Goal: Information Seeking & Learning: Learn about a topic

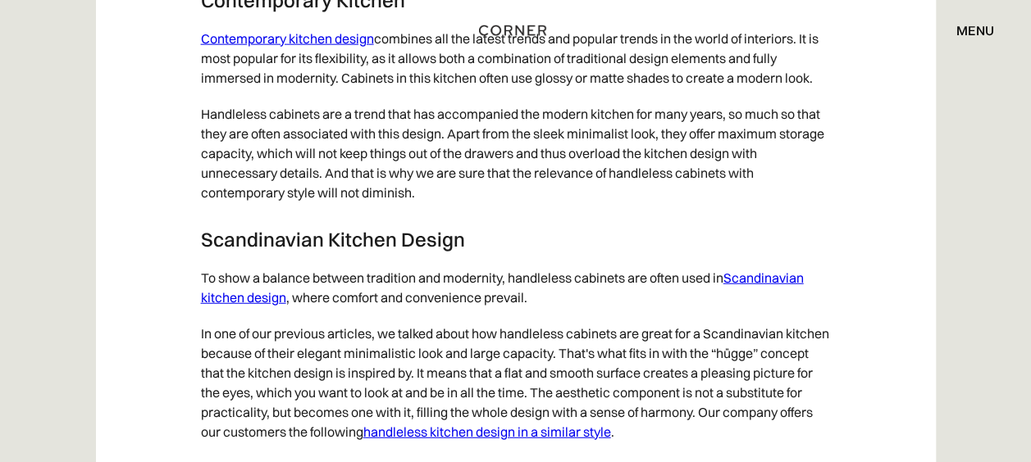
scroll to position [8115, 0]
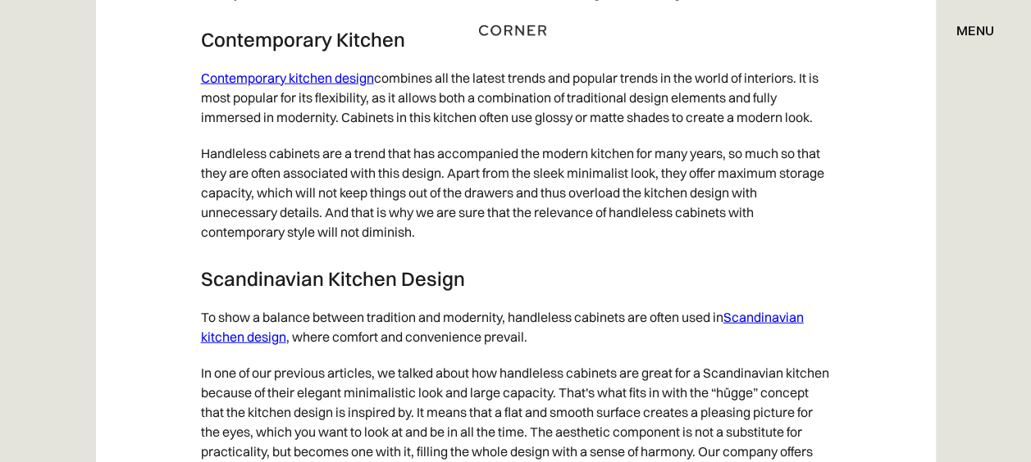
click at [768, 339] on link "Scandinavian kitchen design" at bounding box center [502, 327] width 603 height 36
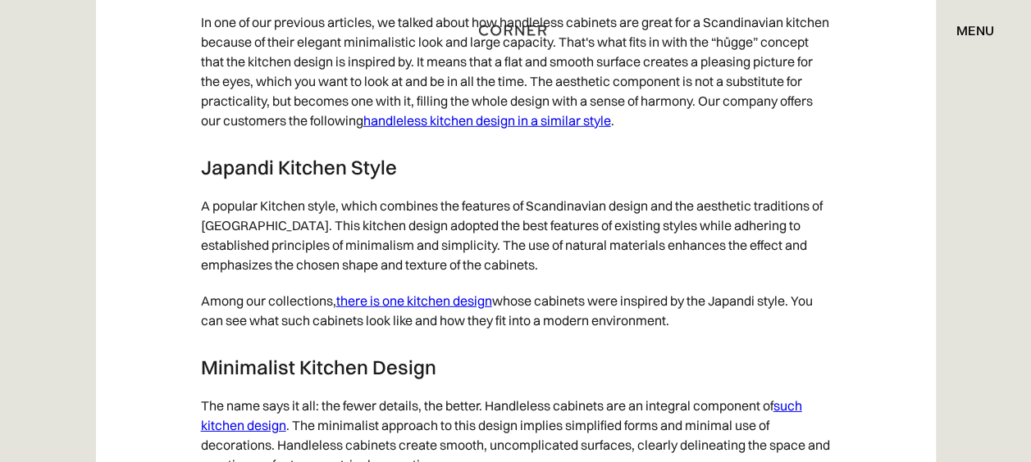
scroll to position [8479, 0]
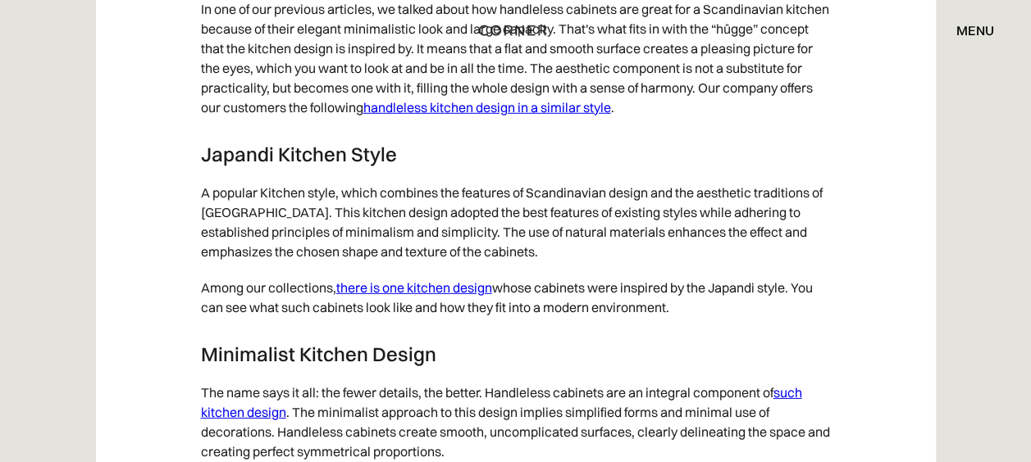
click at [449, 296] on link "there is one kitchen design" at bounding box center [414, 288] width 156 height 16
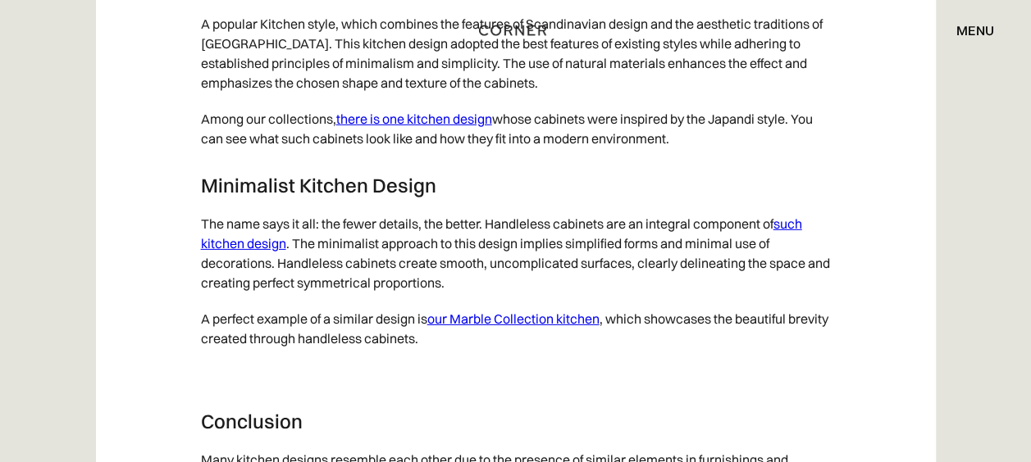
scroll to position [8660, 0]
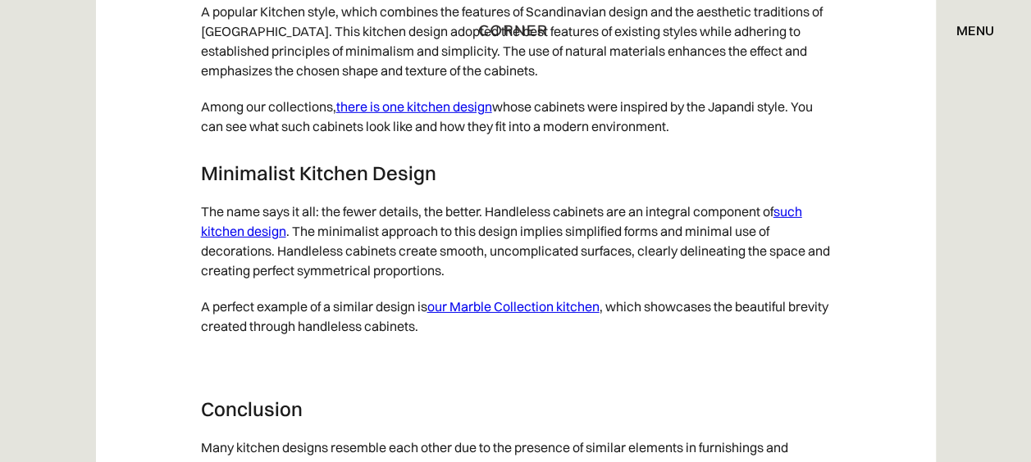
click at [796, 230] on link "such kitchen design" at bounding box center [501, 221] width 601 height 36
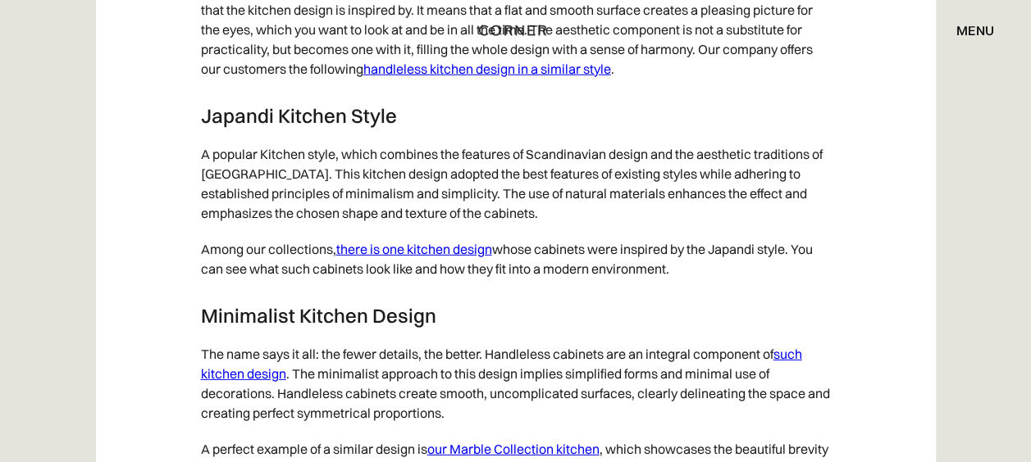
scroll to position [8504, 0]
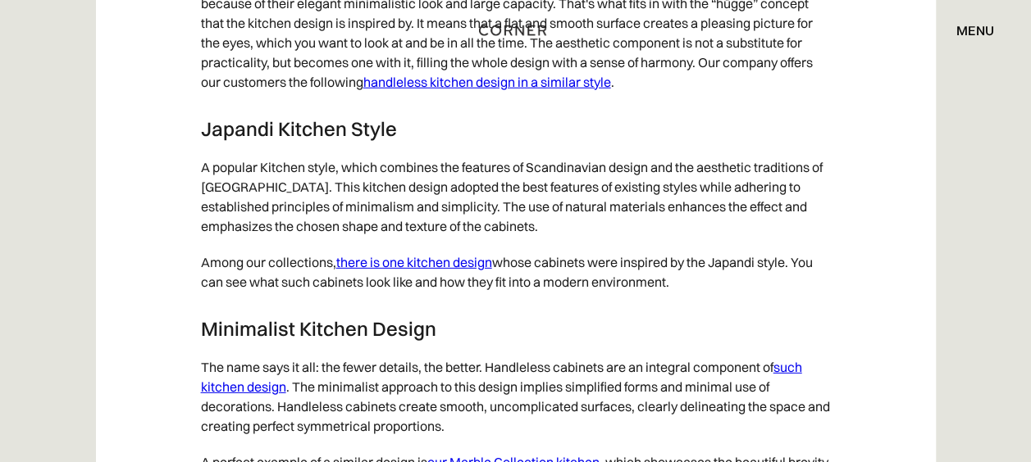
click at [453, 271] on link "there is one kitchen design" at bounding box center [414, 262] width 156 height 16
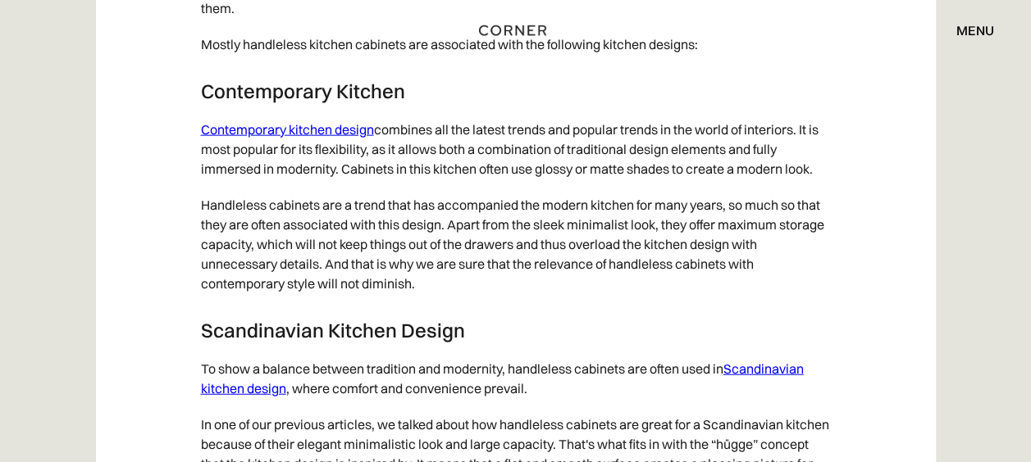
scroll to position [8051, 0]
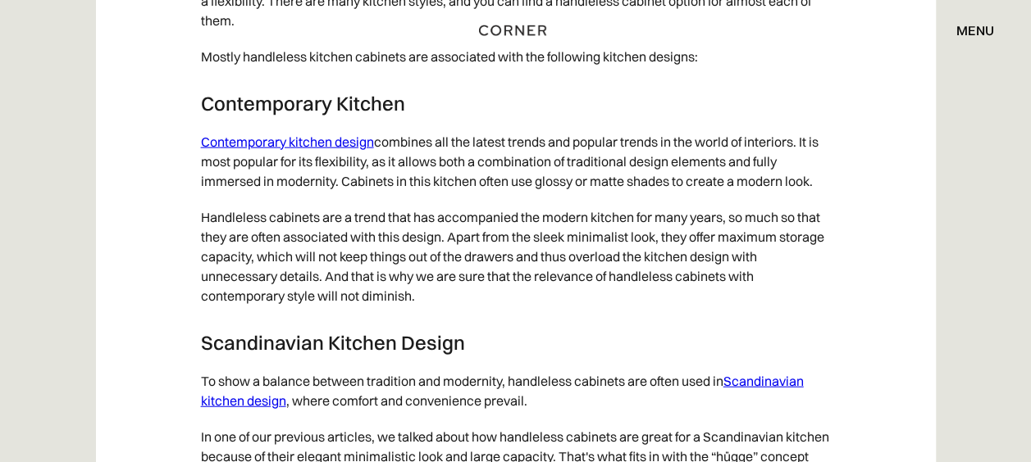
click at [316, 150] on link "Contemporary kitchen design" at bounding box center [287, 142] width 173 height 16
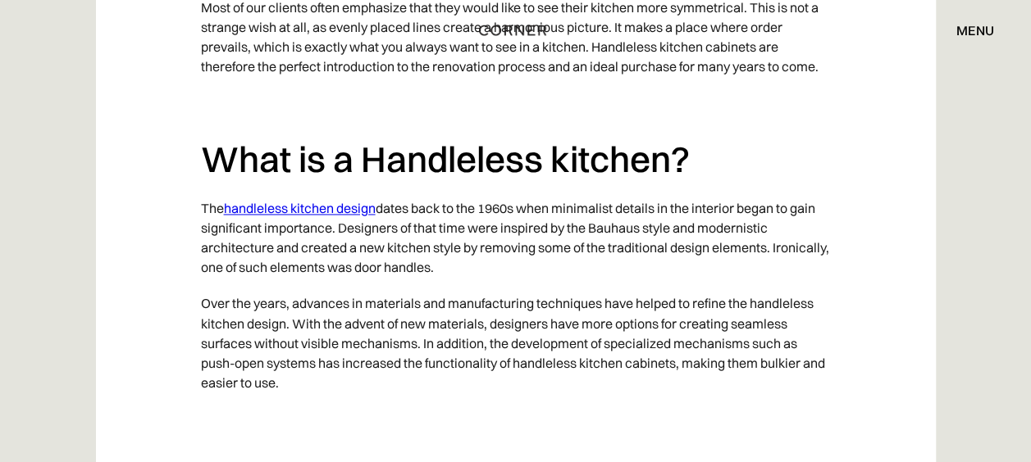
scroll to position [1239, 0]
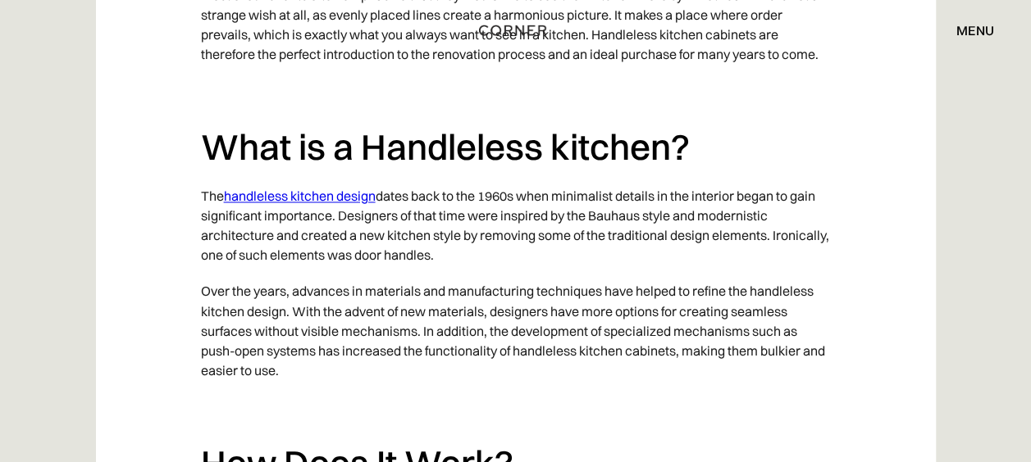
click at [344, 198] on link "handleless kitchen design" at bounding box center [300, 196] width 152 height 16
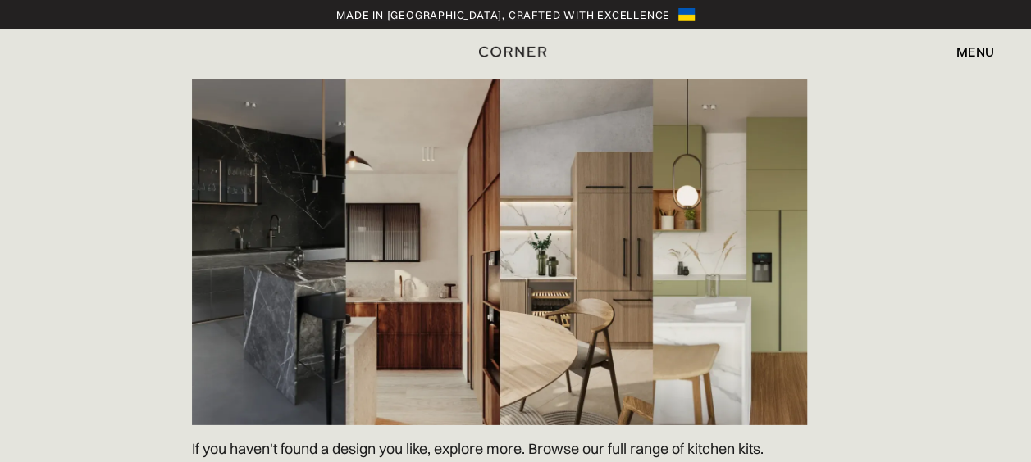
scroll to position [2230, 0]
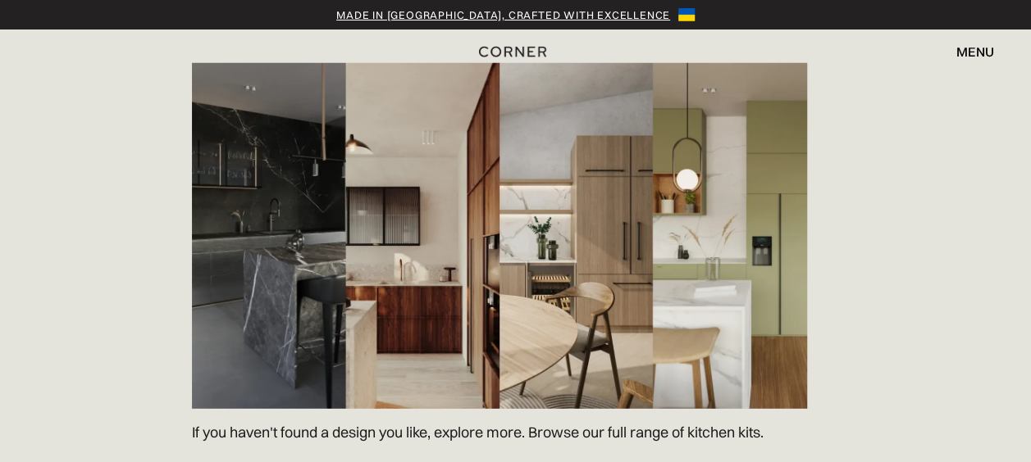
click at [624, 230] on img at bounding box center [499, 236] width 615 height 346
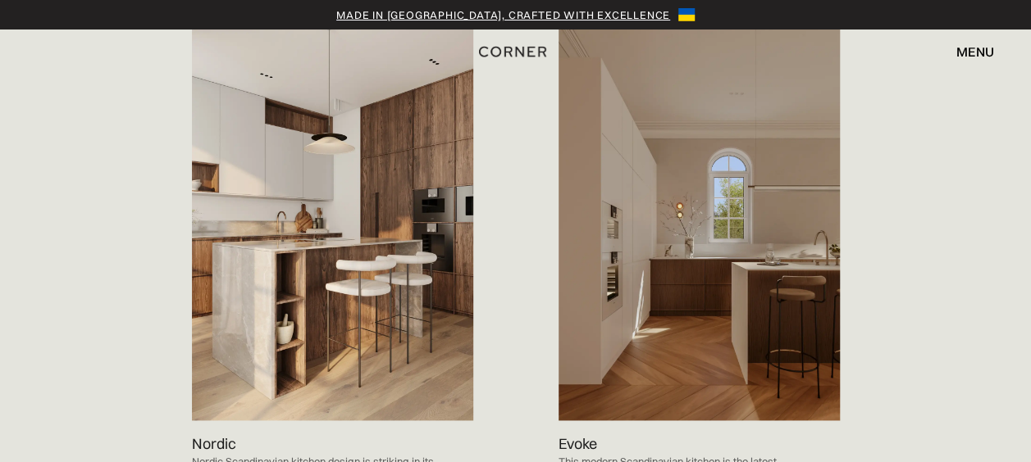
scroll to position [0, 0]
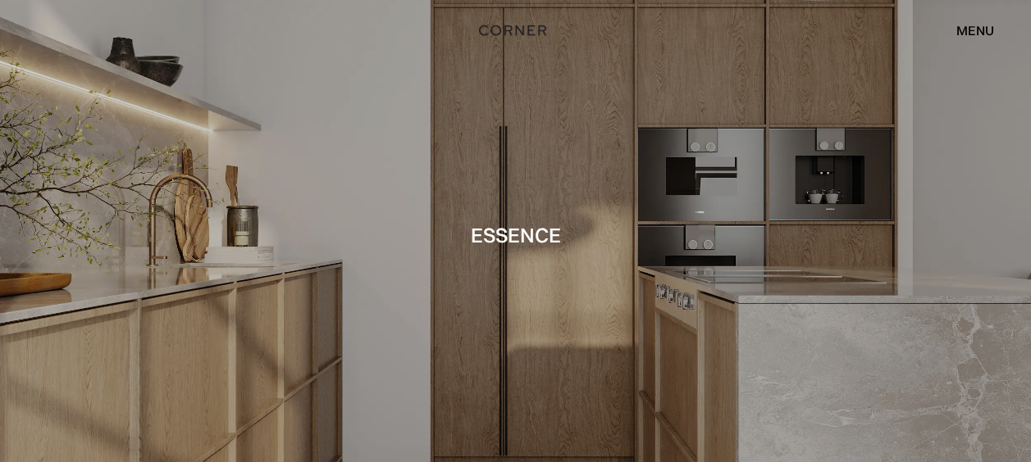
click at [499, 309] on div at bounding box center [515, 231] width 1031 height 462
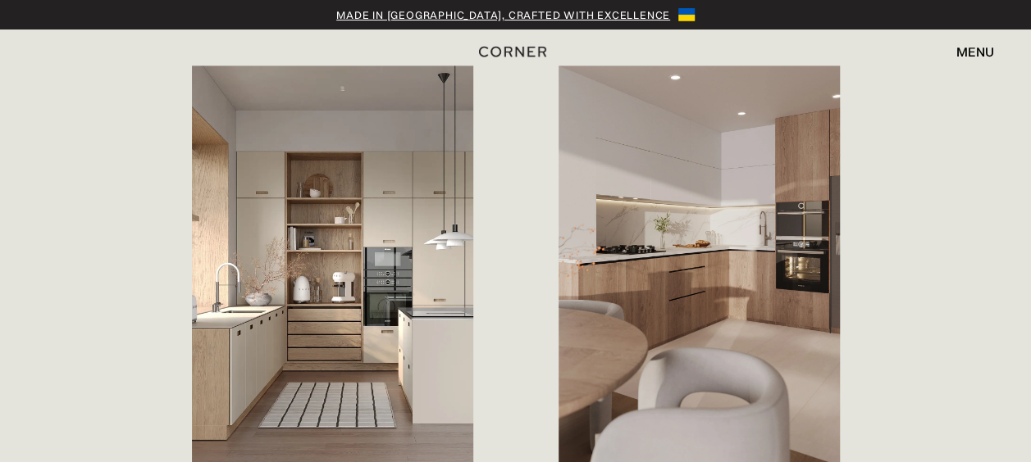
scroll to position [962, 0]
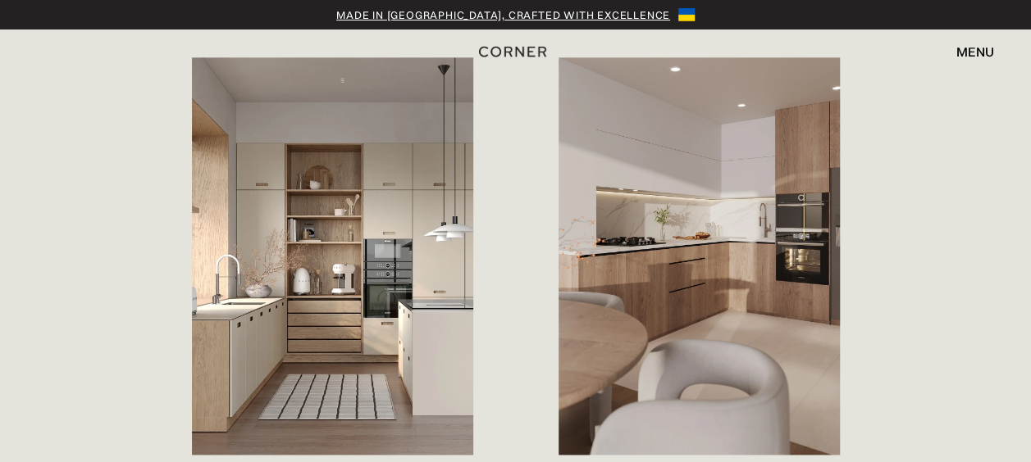
click at [324, 312] on img at bounding box center [332, 256] width 281 height 398
click at [717, 300] on img at bounding box center [698, 256] width 281 height 398
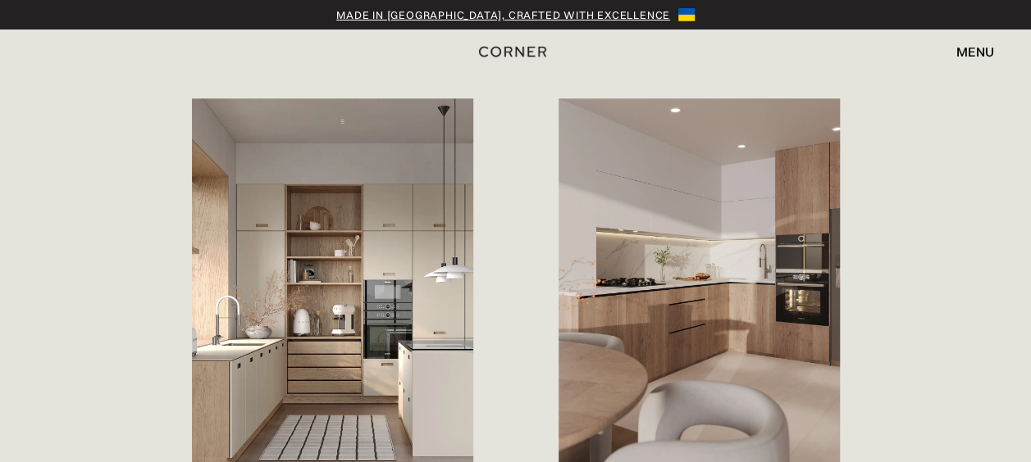
scroll to position [945, 0]
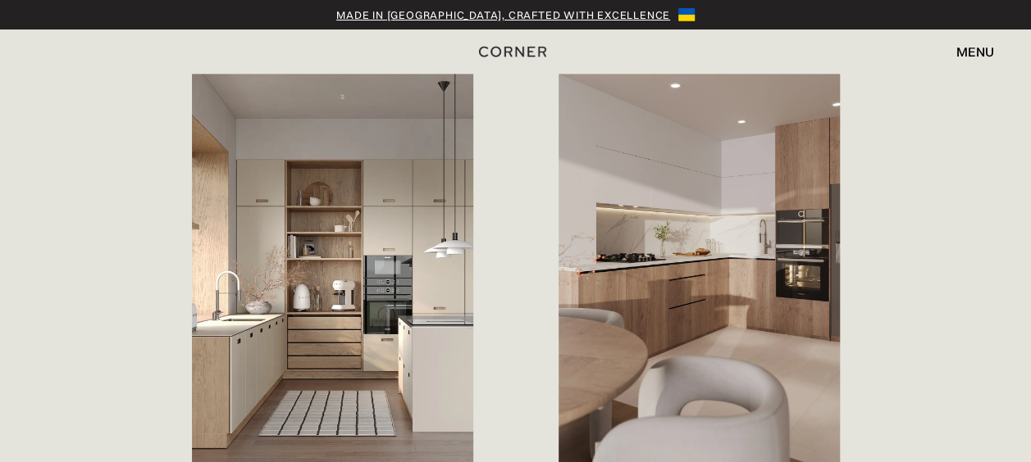
click at [333, 300] on img at bounding box center [332, 273] width 281 height 398
click at [679, 339] on img at bounding box center [698, 273] width 281 height 398
click at [322, 339] on img at bounding box center [332, 273] width 281 height 398
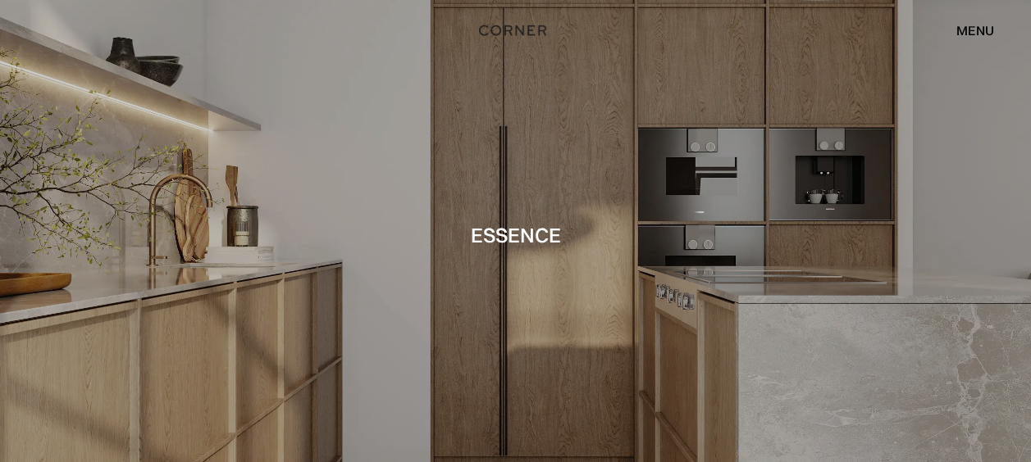
click at [600, 288] on div at bounding box center [515, 231] width 1031 height 462
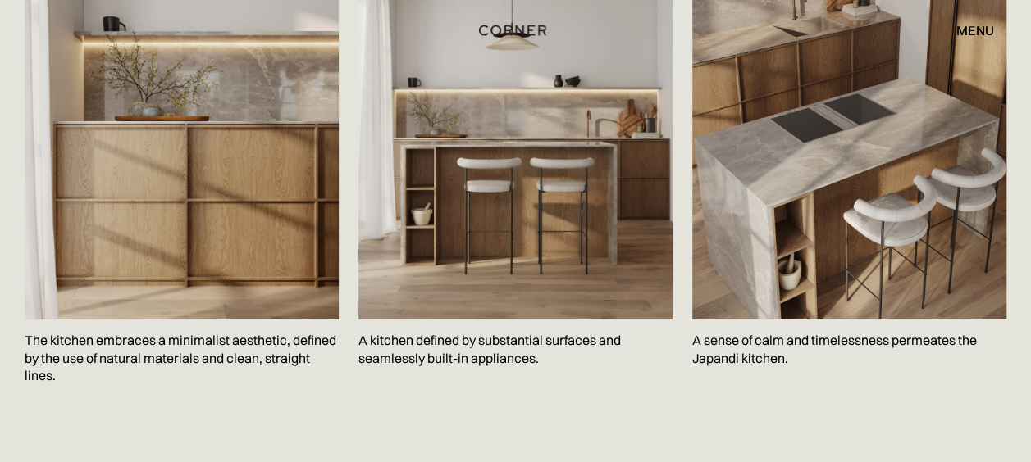
scroll to position [2430, 0]
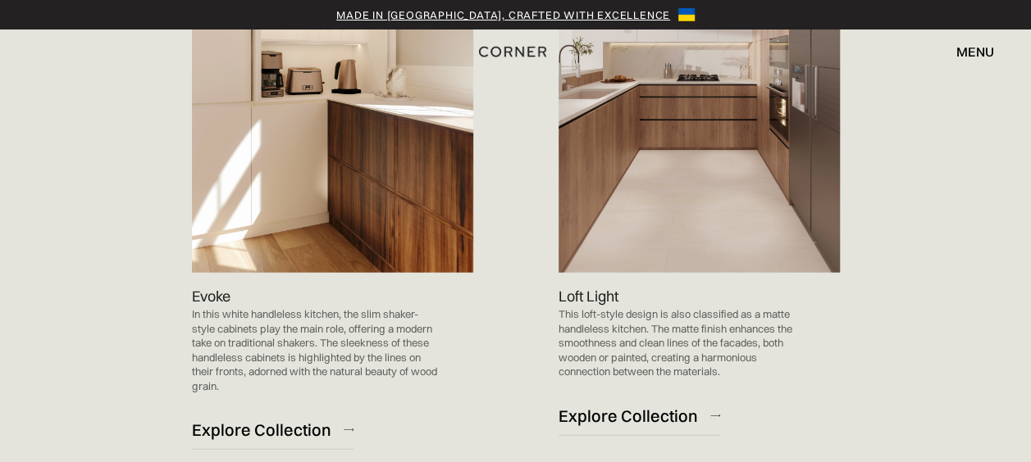
scroll to position [1823, 0]
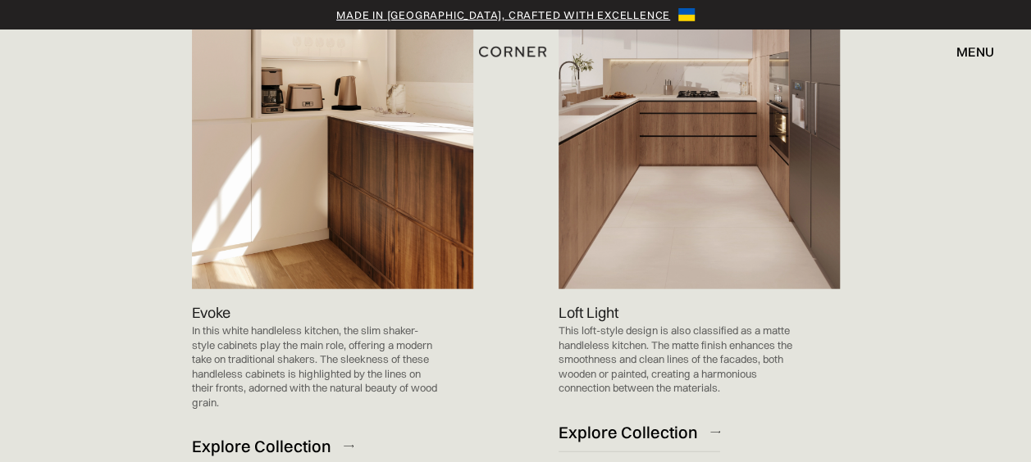
click at [305, 441] on div "Explore Collection" at bounding box center [261, 446] width 139 height 22
click at [654, 201] on img at bounding box center [698, 90] width 281 height 398
click at [615, 425] on div "Explore Collection" at bounding box center [627, 432] width 139 height 22
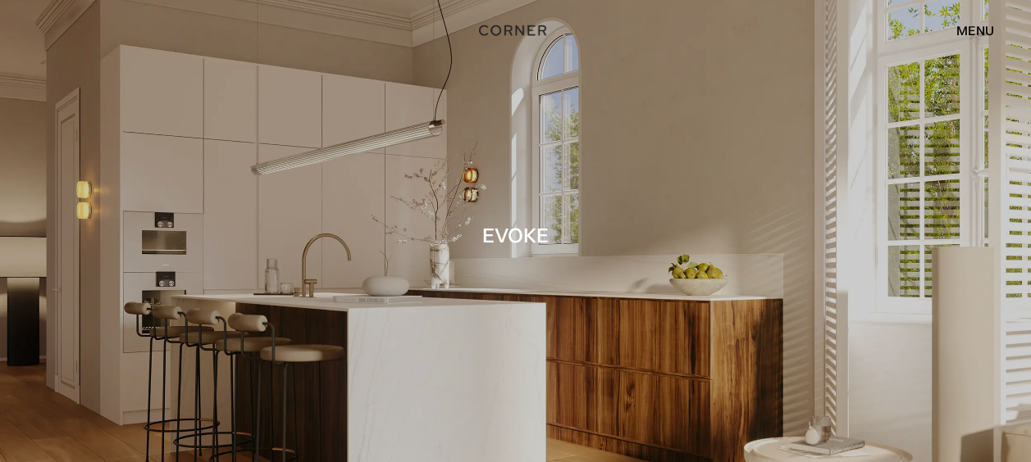
click at [844, 365] on div at bounding box center [515, 231] width 1031 height 462
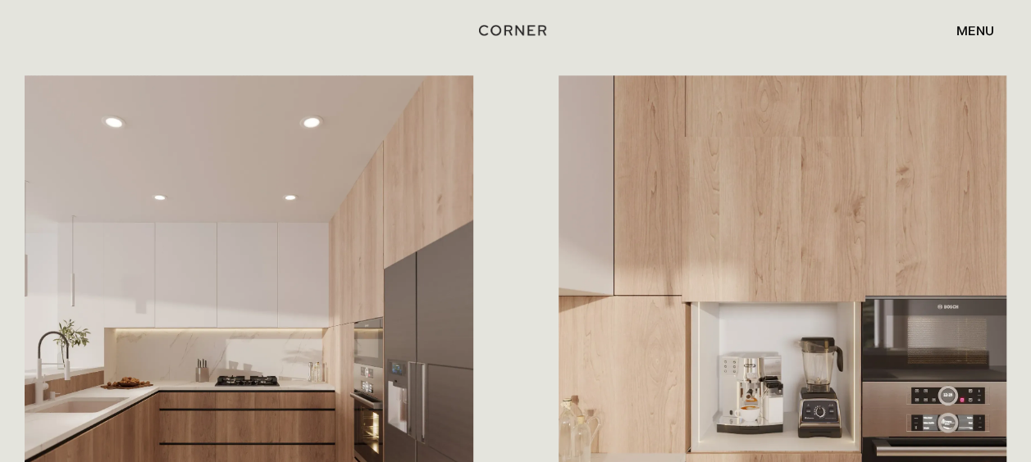
scroll to position [814, 0]
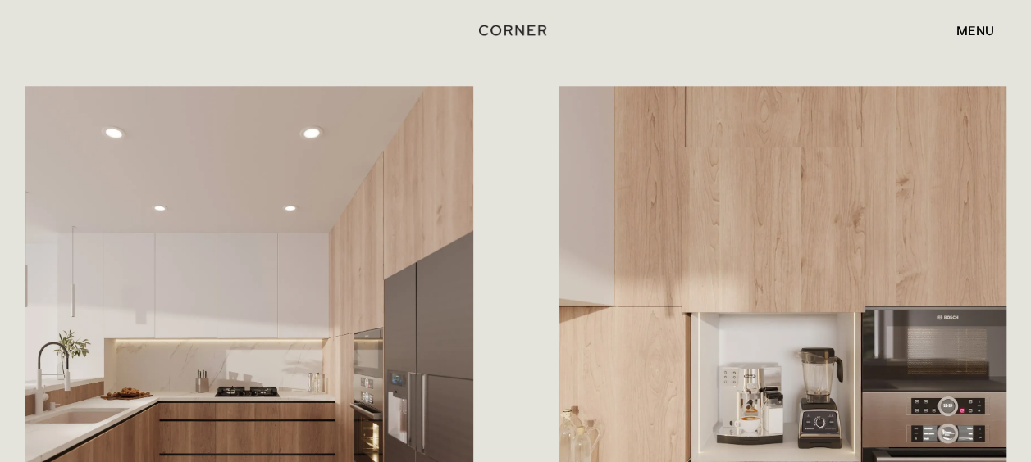
click at [846, 213] on img at bounding box center [782, 385] width 448 height 598
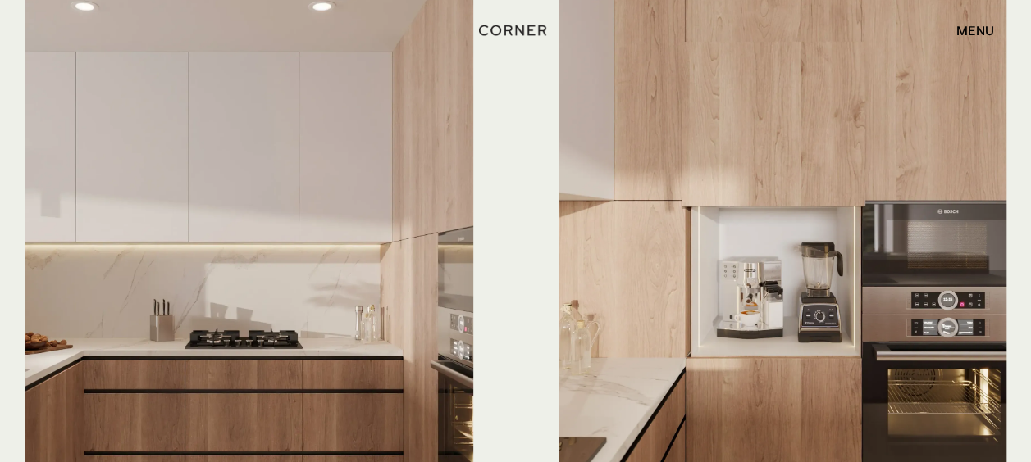
scroll to position [4450, 0]
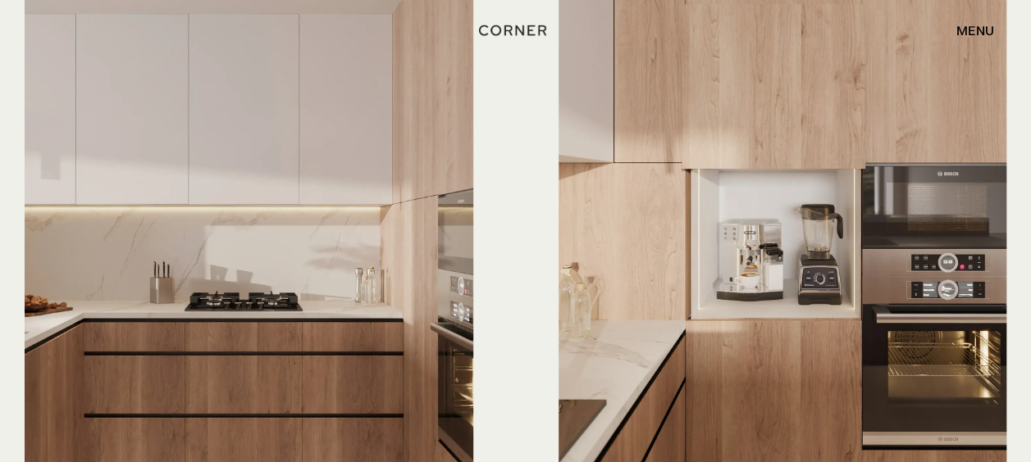
click at [787, 149] on img at bounding box center [782, 242] width 448 height 598
click at [964, 37] on div "menu" at bounding box center [975, 30] width 38 height 13
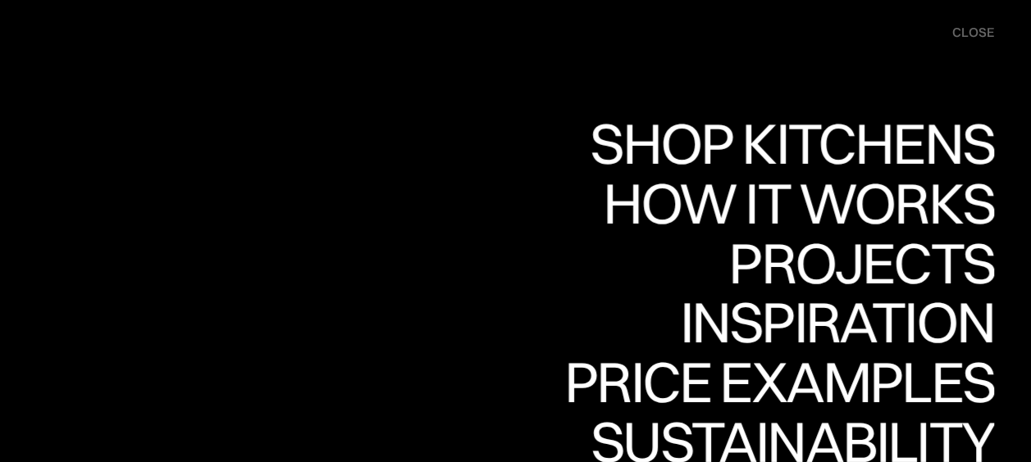
scroll to position [4753, 0]
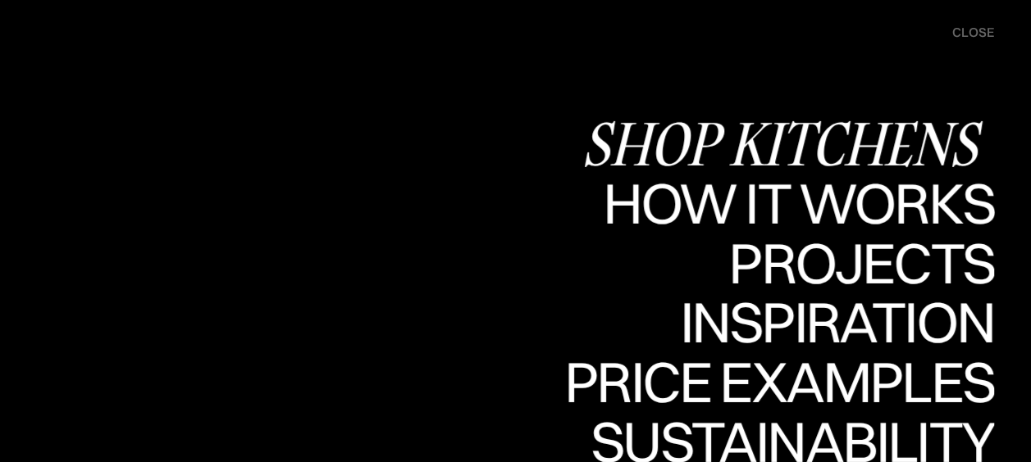
click at [918, 130] on div "Shop Kitchens" at bounding box center [787, 143] width 412 height 57
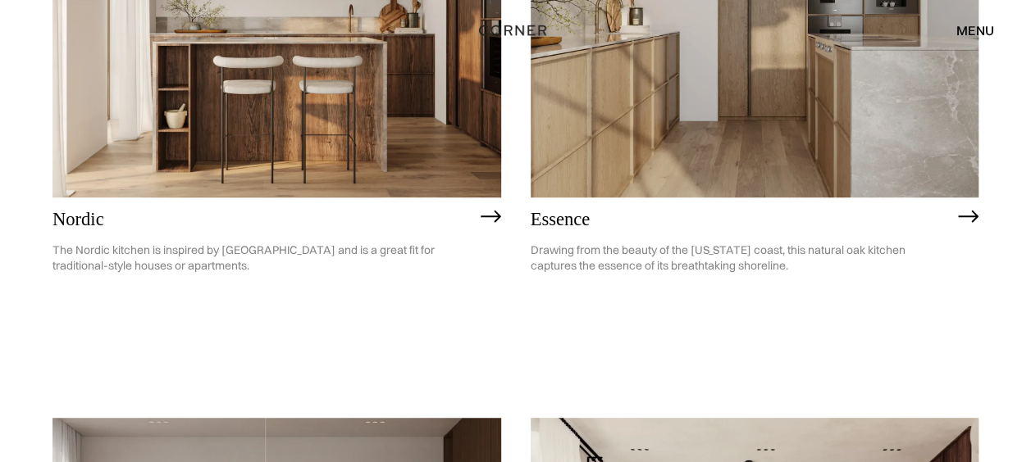
scroll to position [393, 0]
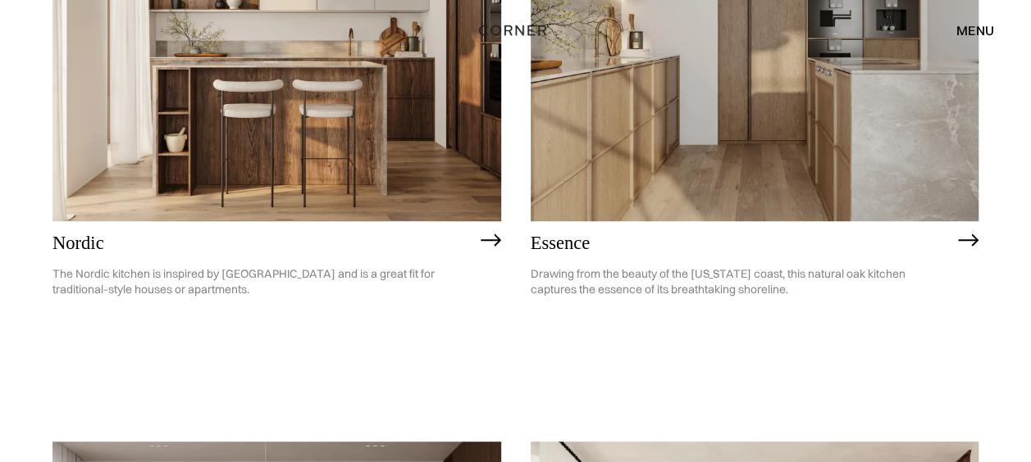
click at [754, 140] on img at bounding box center [754, 42] width 448 height 358
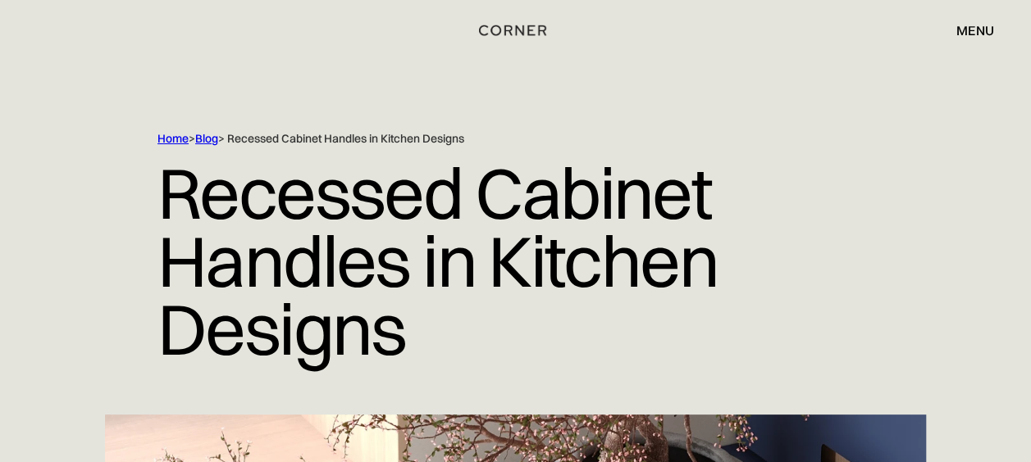
drag, startPoint x: 1028, startPoint y: 28, endPoint x: 1035, endPoint y: 52, distance: 25.5
click at [1030, 52] on html "Shop Kitchens Shop Kitchens How it works How it works Projects Projects Inspira…" at bounding box center [515, 231] width 1031 height 462
click at [977, 33] on div "menu" at bounding box center [975, 30] width 38 height 13
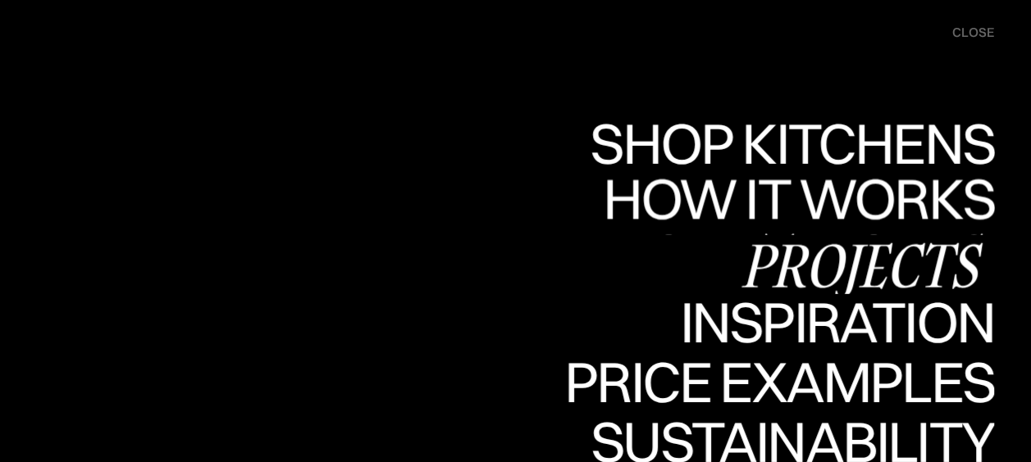
click at [849, 261] on div "Projects" at bounding box center [861, 264] width 266 height 57
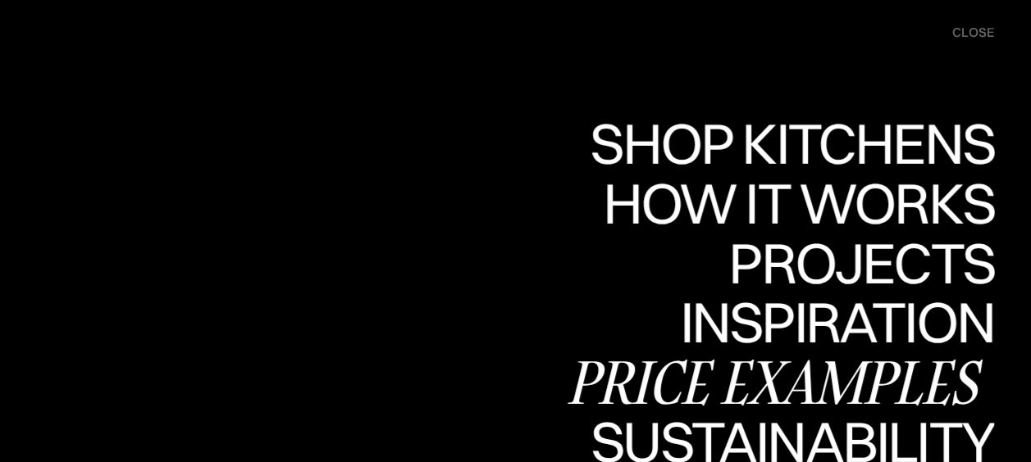
drag, startPoint x: 641, startPoint y: 366, endPoint x: 639, endPoint y: 379, distance: 13.3
click at [639, 379] on div "Price examples" at bounding box center [779, 381] width 430 height 57
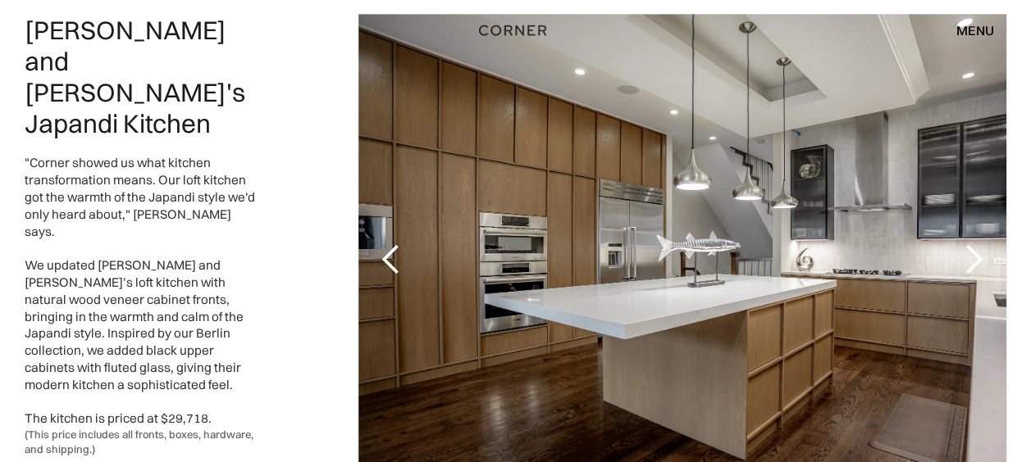
scroll to position [828, 0]
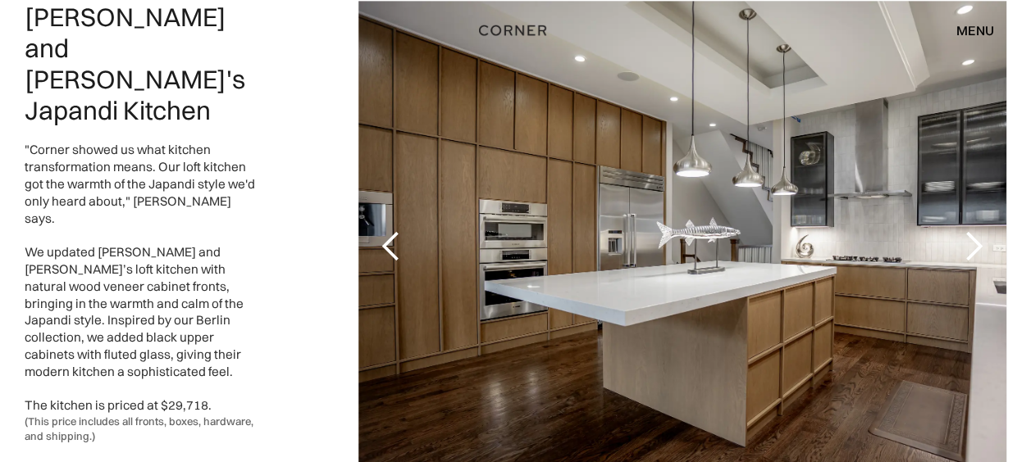
click at [969, 244] on div "next slide" at bounding box center [973, 246] width 33 height 33
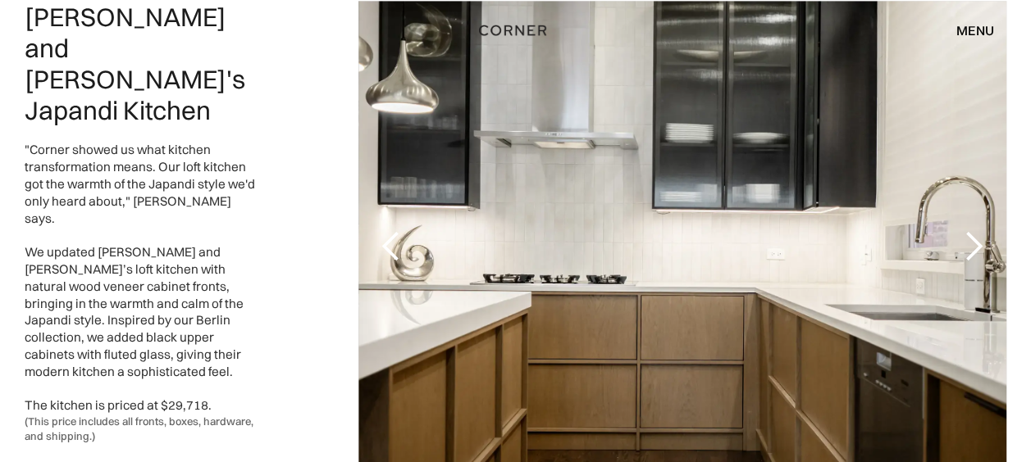
click at [969, 244] on div "next slide" at bounding box center [973, 246] width 33 height 33
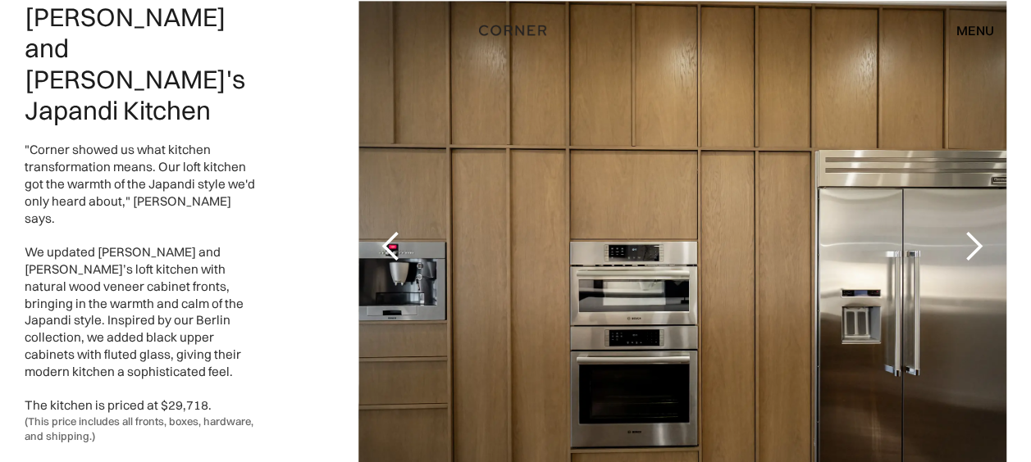
click at [969, 244] on div "next slide" at bounding box center [973, 246] width 33 height 33
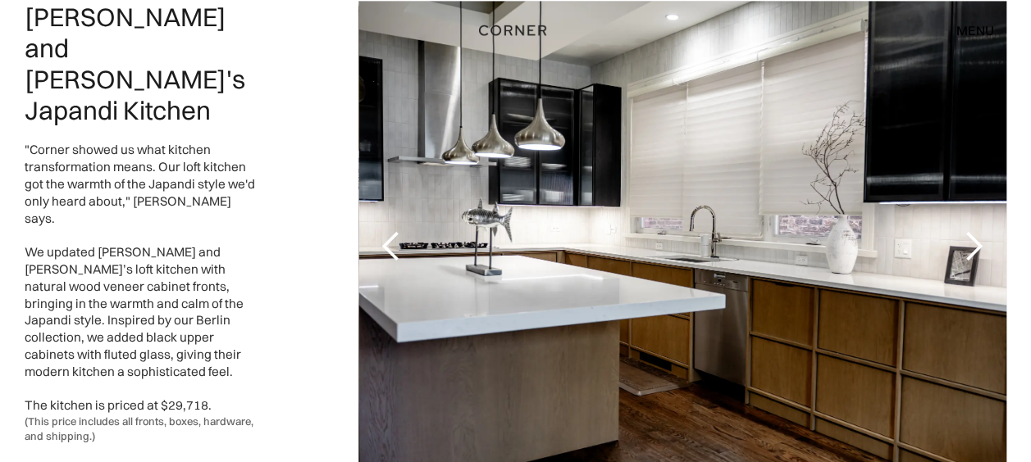
click at [969, 244] on div "next slide" at bounding box center [973, 246] width 33 height 33
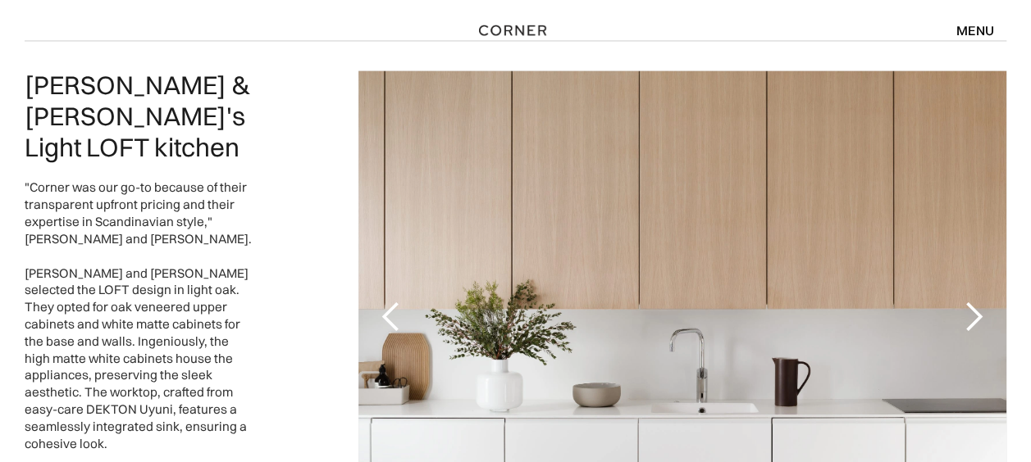
scroll to position [1358, 0]
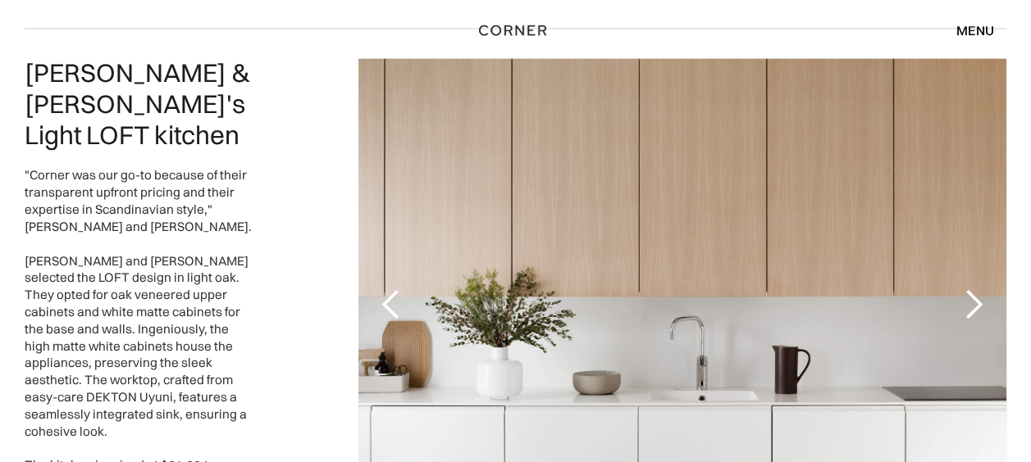
click at [1019, 154] on div "Mark & Lena's Light LOFT kitchen "Corner was our go-to because of their transpa…" at bounding box center [515, 304] width 1031 height 552
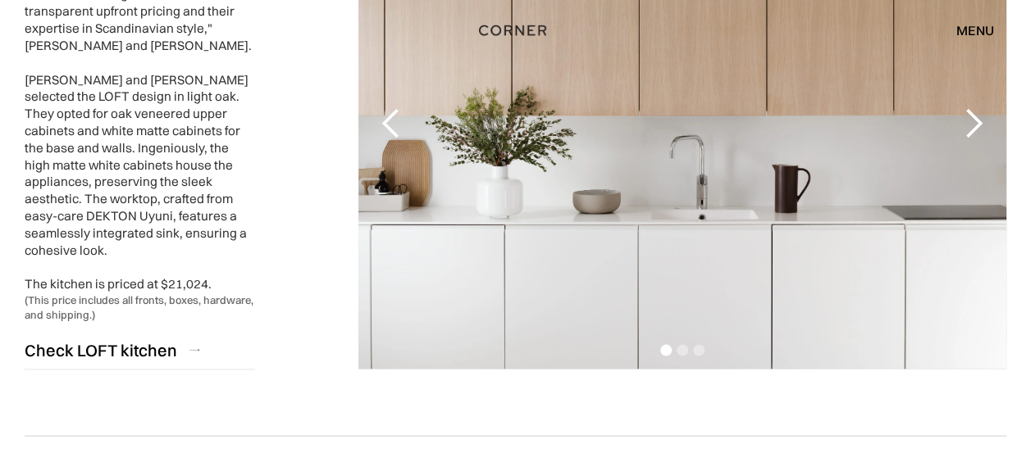
scroll to position [1533, 0]
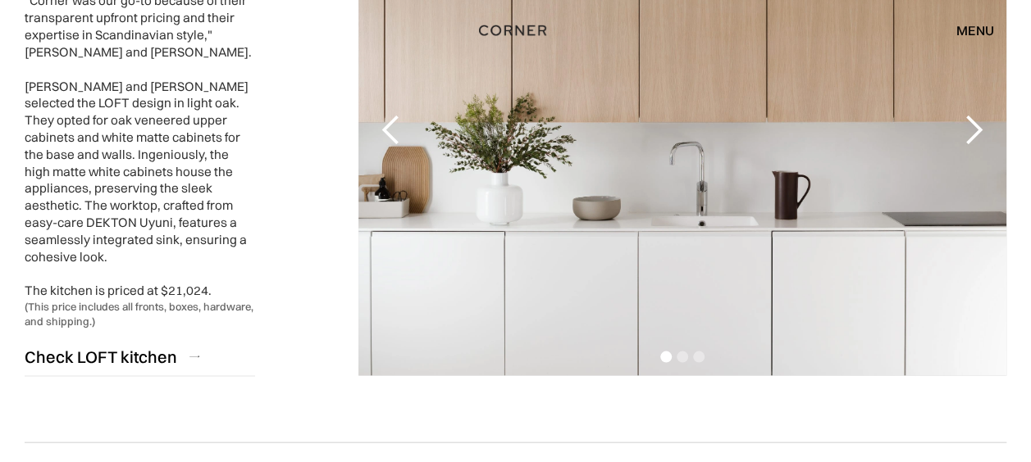
click at [964, 126] on div "next slide" at bounding box center [973, 129] width 33 height 33
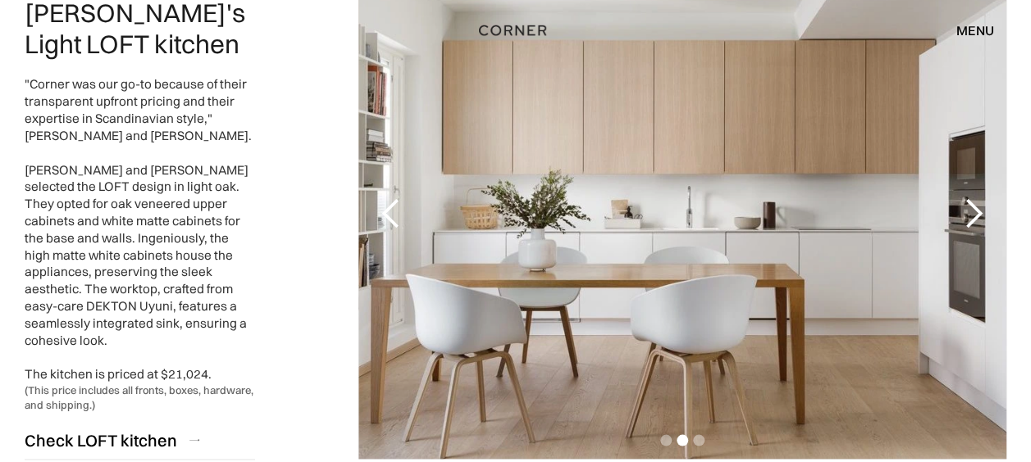
scroll to position [1456, 0]
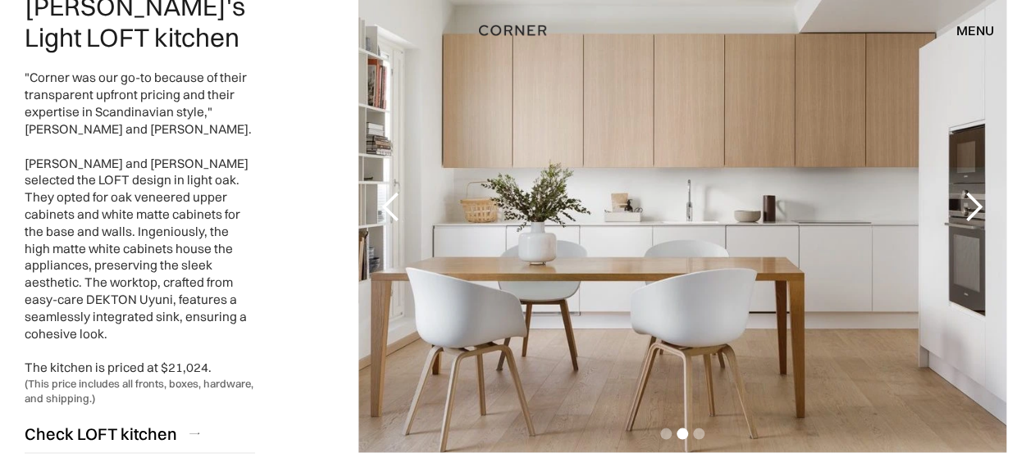
click at [967, 208] on div "next slide" at bounding box center [973, 206] width 33 height 33
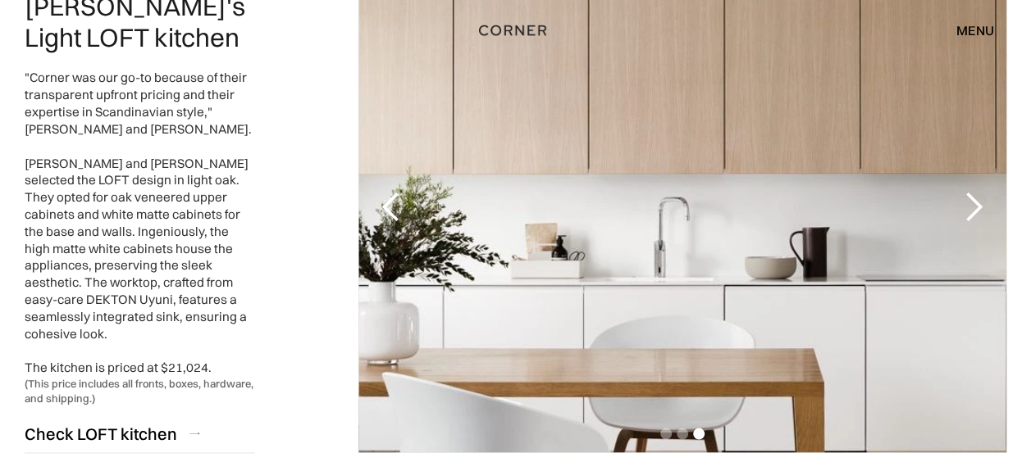
click at [967, 208] on div "next slide" at bounding box center [973, 206] width 33 height 33
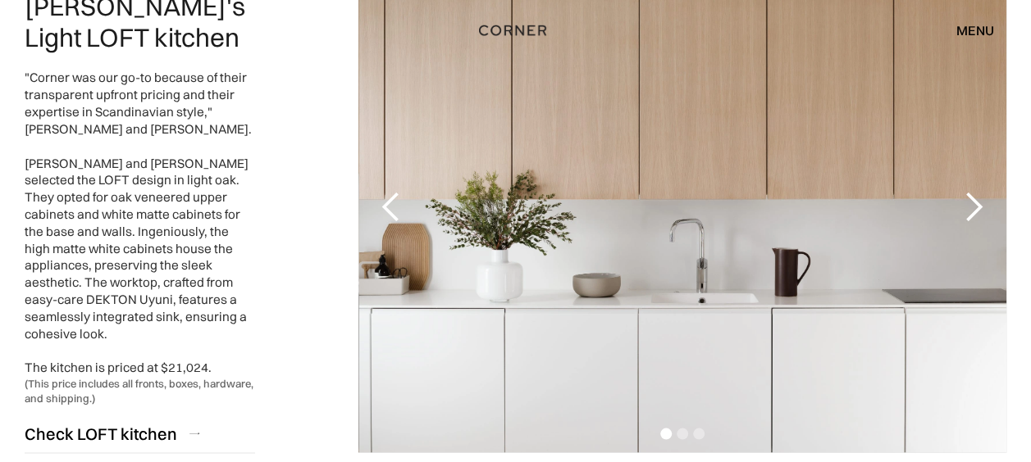
click at [967, 208] on div "next slide" at bounding box center [973, 206] width 33 height 33
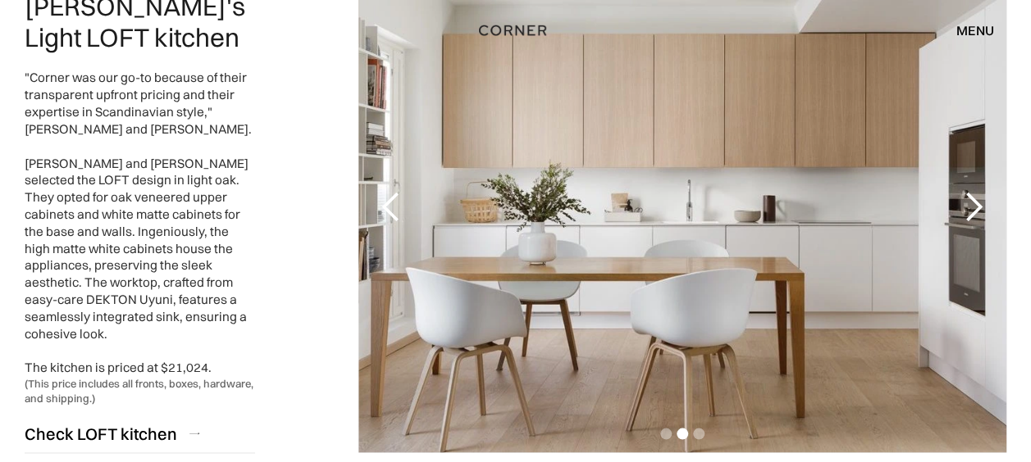
click at [967, 208] on div "next slide" at bounding box center [973, 206] width 33 height 33
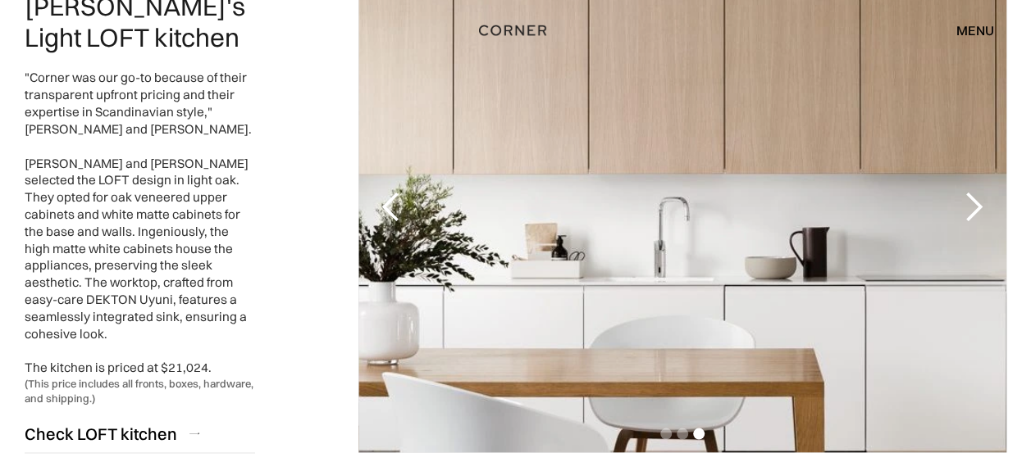
click at [967, 208] on div "next slide" at bounding box center [973, 206] width 33 height 33
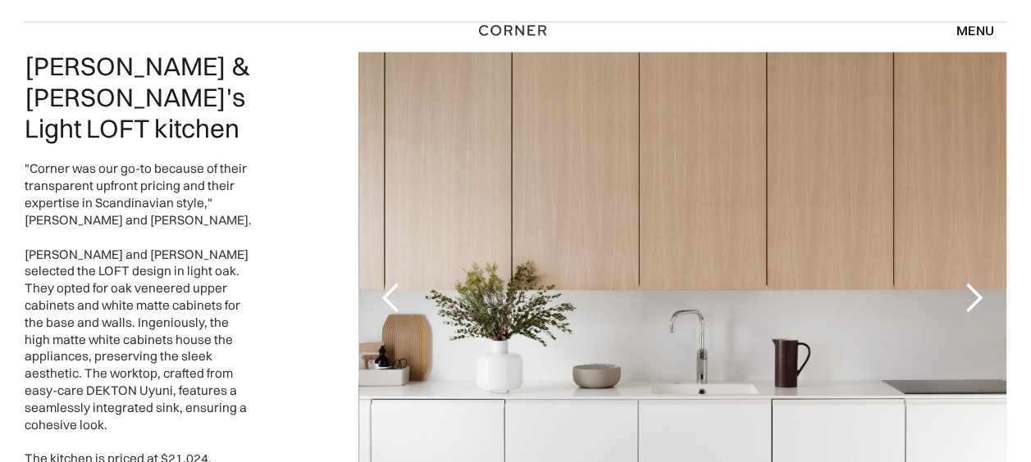
scroll to position [369, 0]
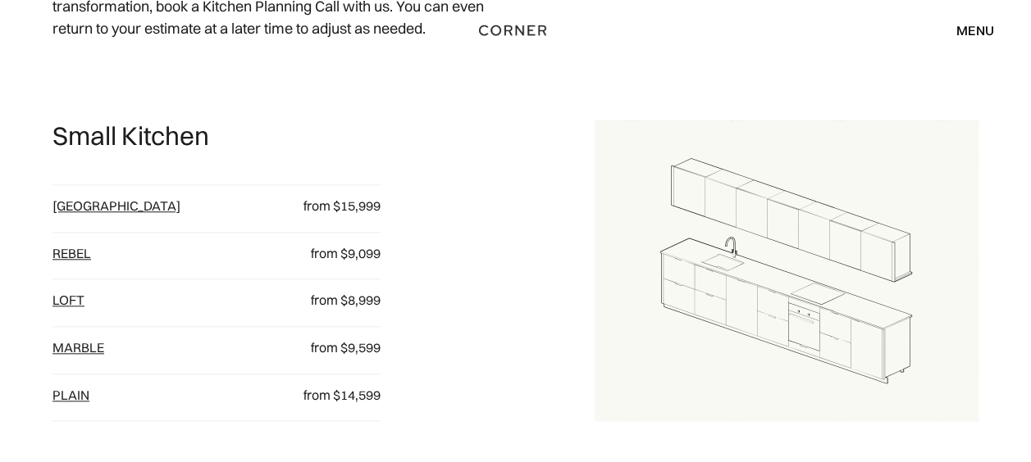
scroll to position [696, 0]
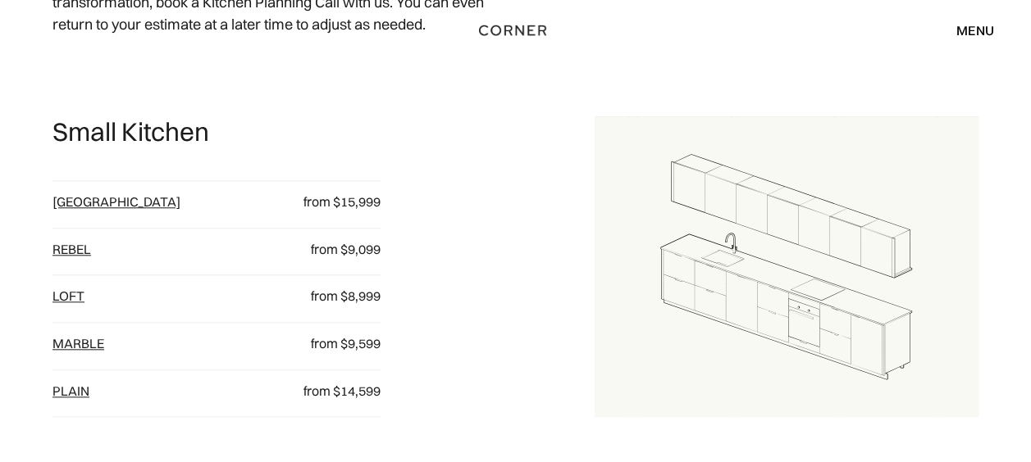
click at [64, 289] on link "loft" at bounding box center [68, 296] width 32 height 16
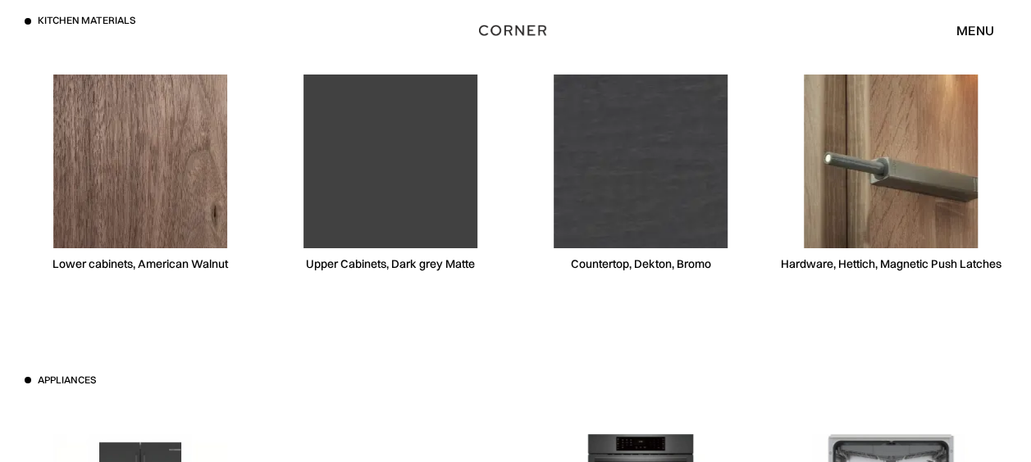
scroll to position [5957, 0]
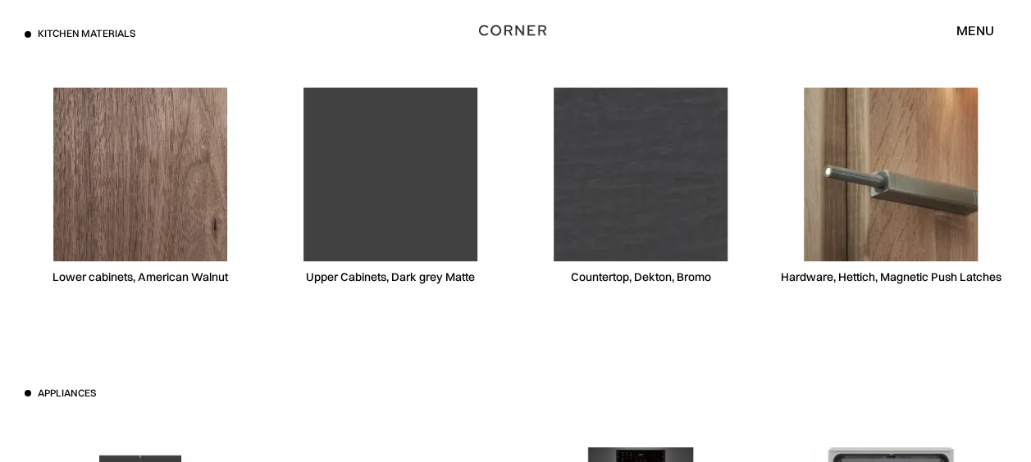
click at [195, 204] on img at bounding box center [140, 175] width 174 height 174
